Goal: Navigation & Orientation: Find specific page/section

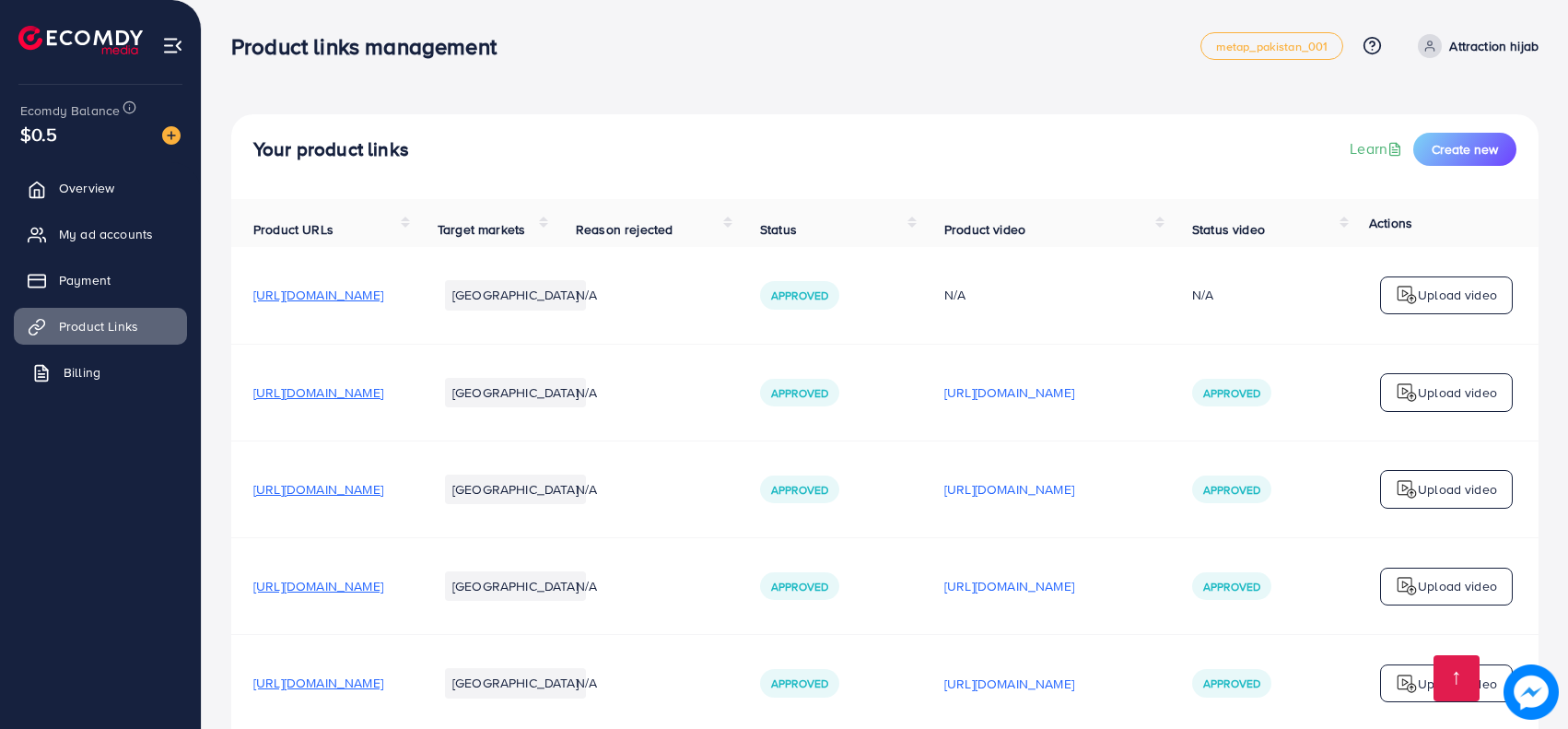
scroll to position [5999, 0]
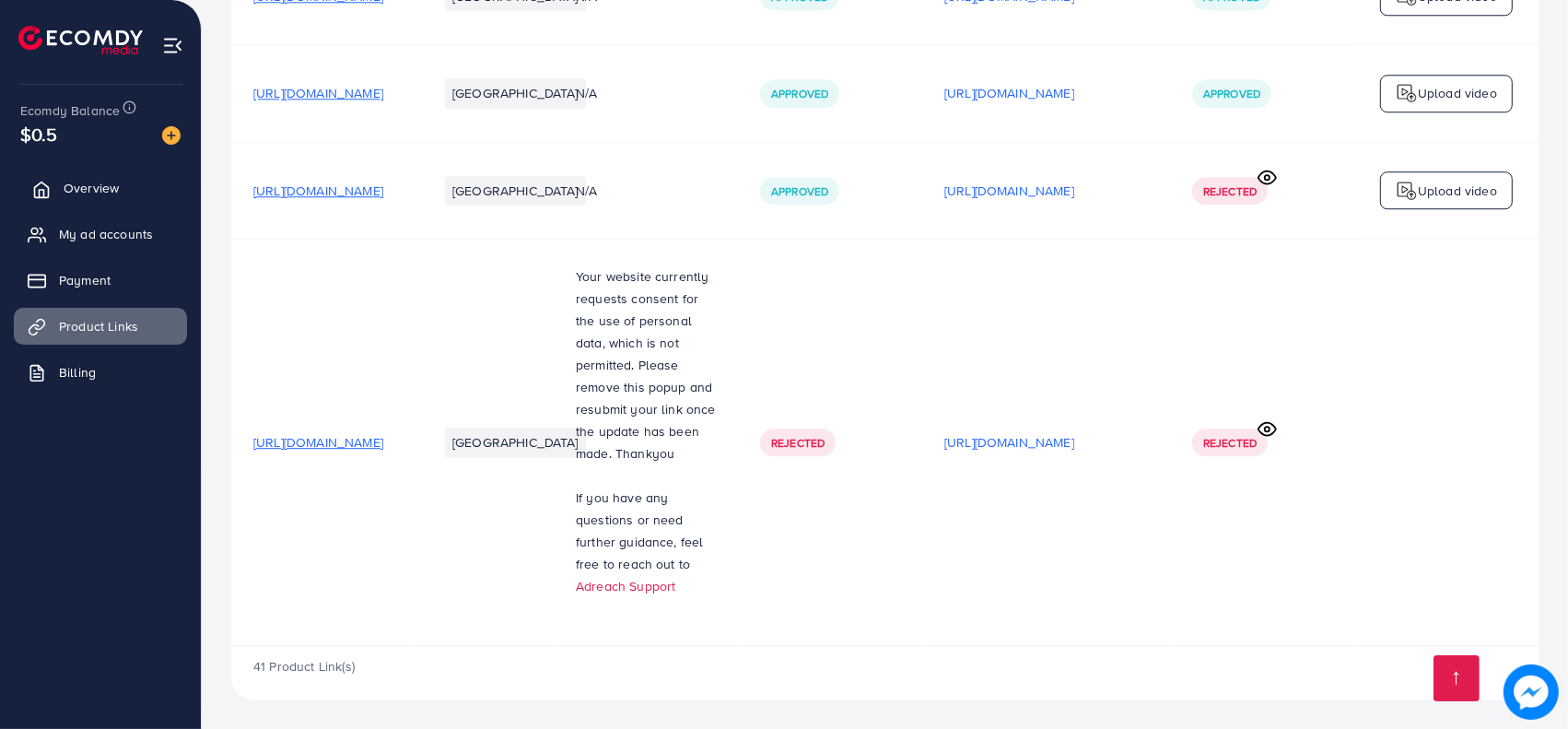
click at [67, 188] on span "Overview" at bounding box center [91, 187] width 55 height 19
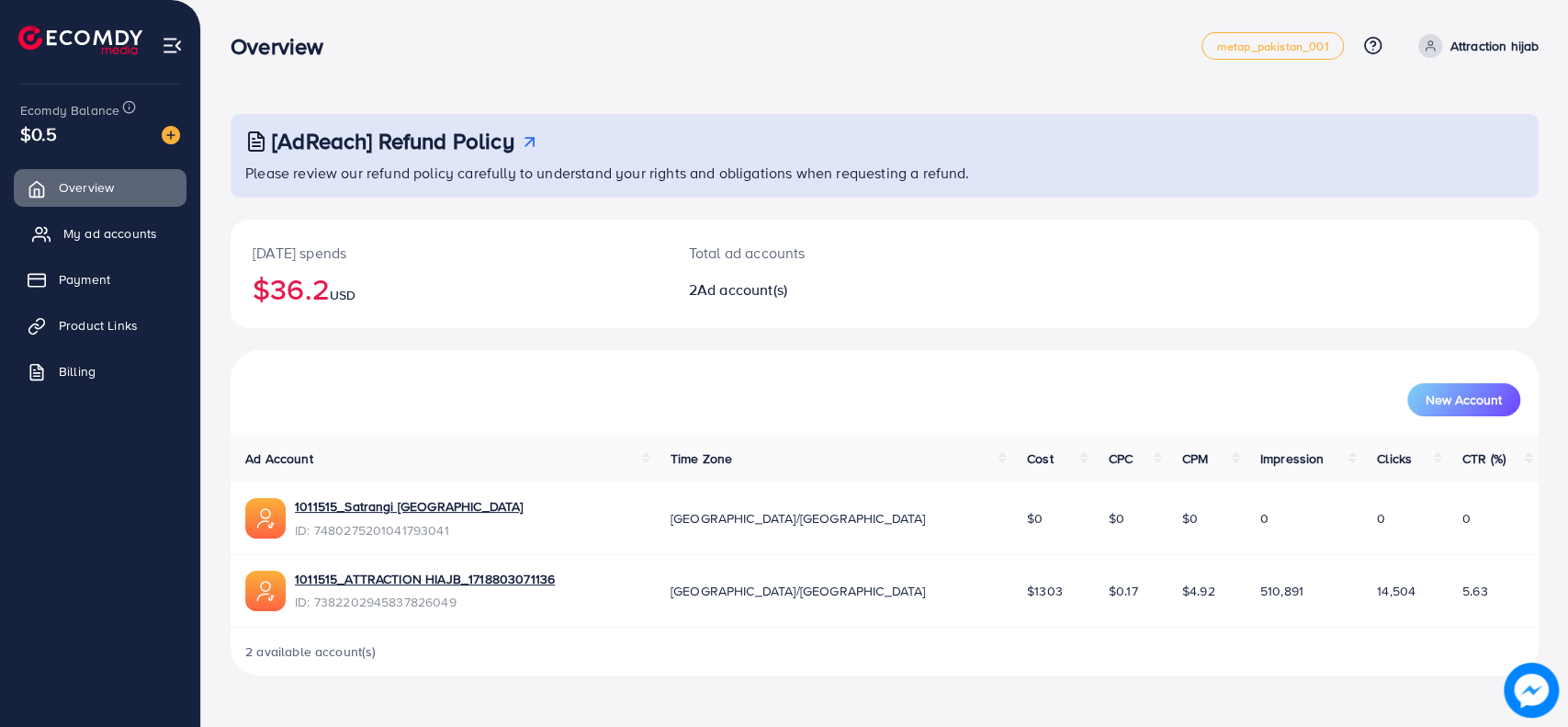
click at [143, 240] on span "My ad accounts" at bounding box center [110, 233] width 94 height 19
